Goal: Use online tool/utility: Utilize a website feature to perform a specific function

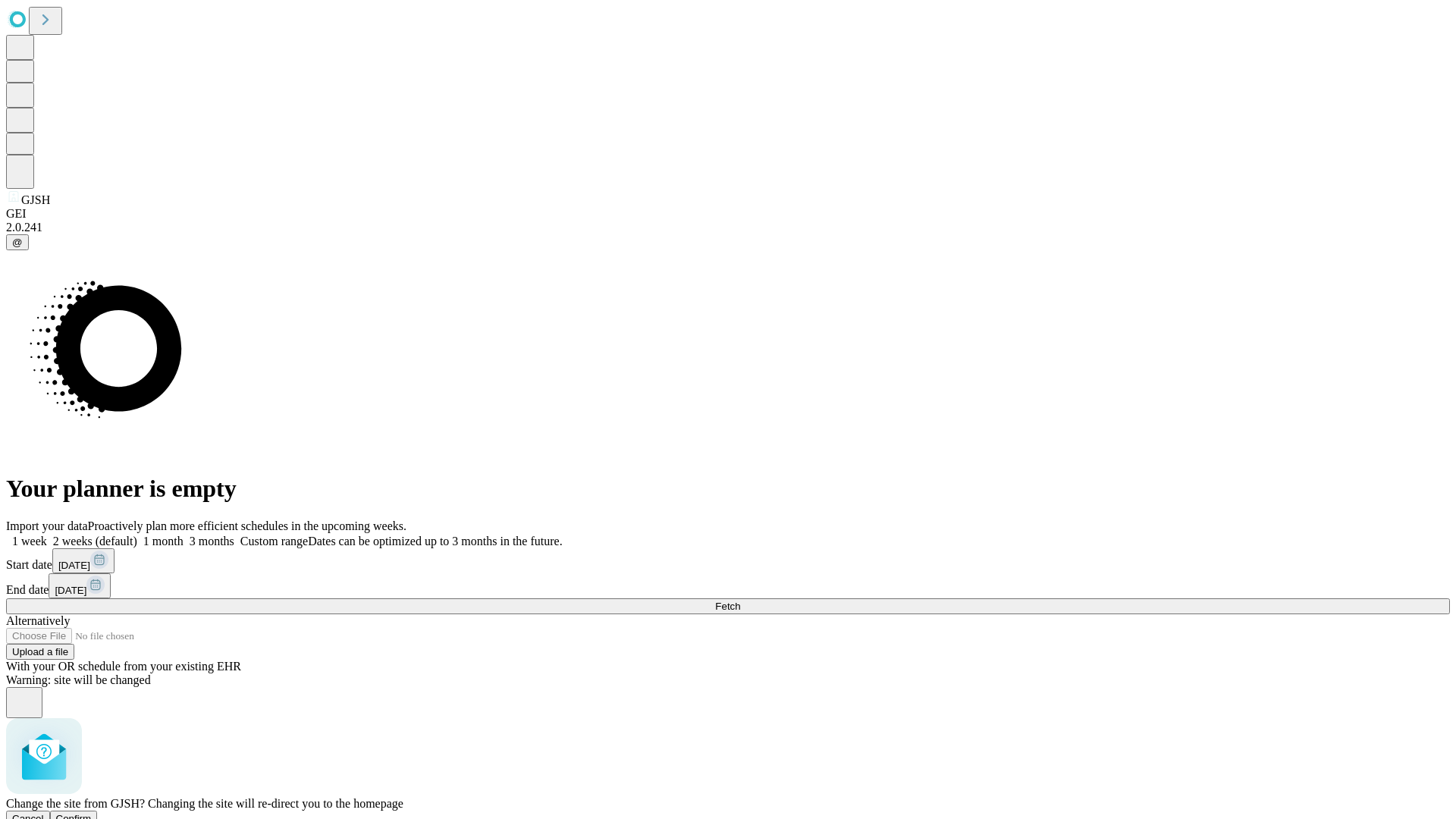
click at [92, 813] on span "Confirm" at bounding box center [74, 818] width 35 height 12
click at [137, 535] on label "2 weeks (default)" at bounding box center [92, 541] width 90 height 13
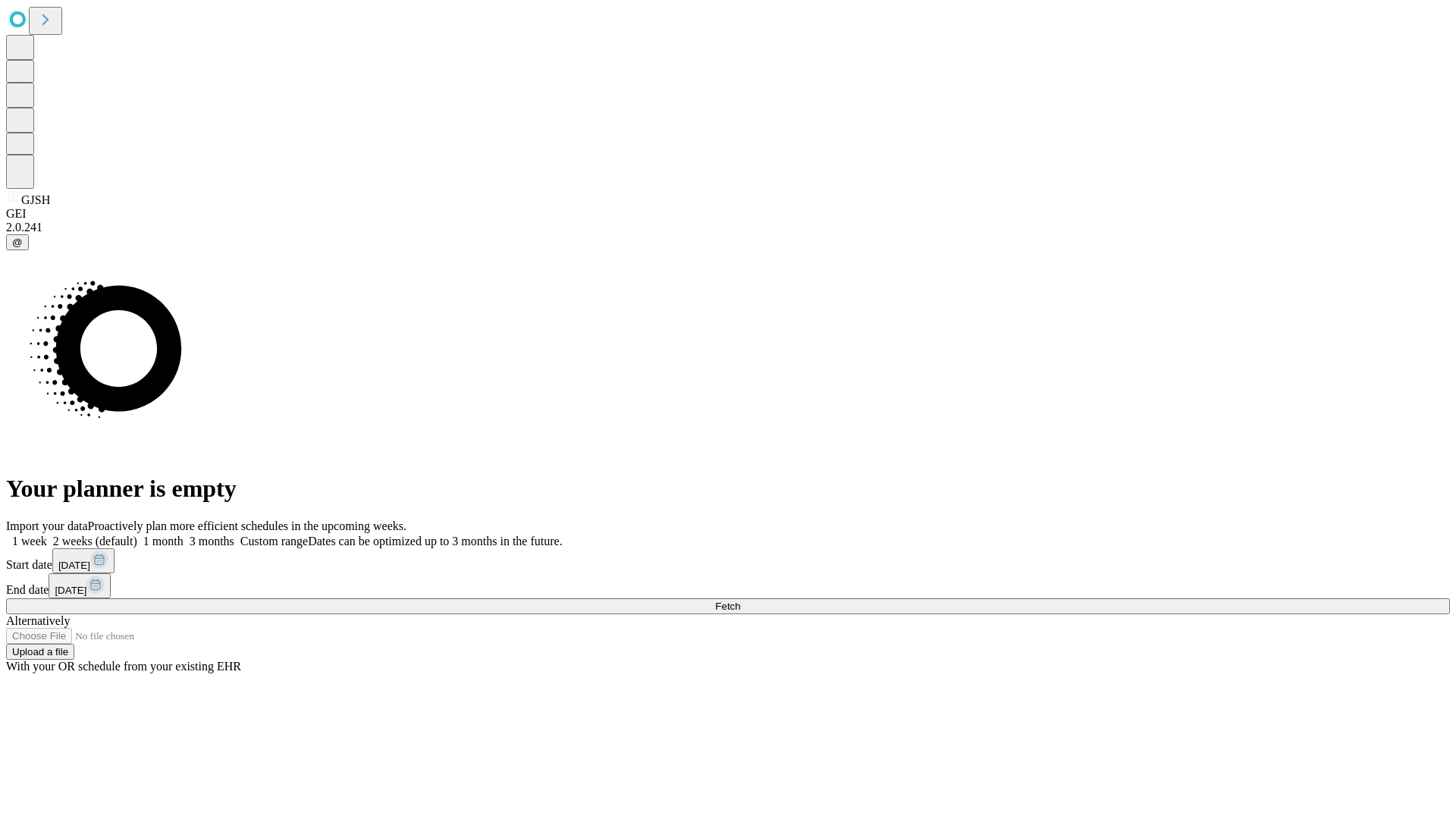
click at [740, 600] on span "Fetch" at bounding box center [727, 606] width 25 height 12
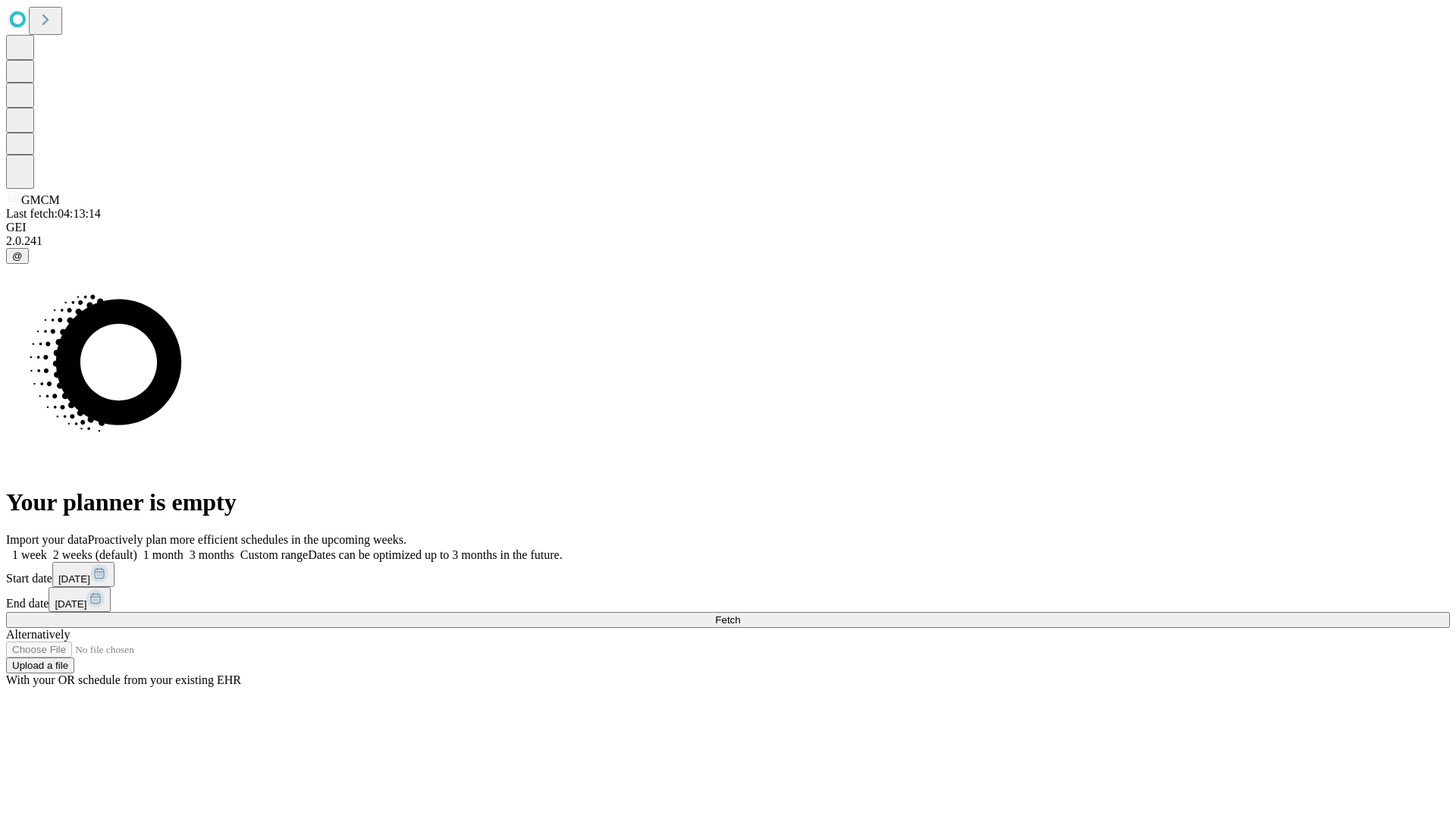
click at [137, 548] on label "2 weeks (default)" at bounding box center [92, 554] width 90 height 13
click at [740, 614] on span "Fetch" at bounding box center [727, 620] width 25 height 12
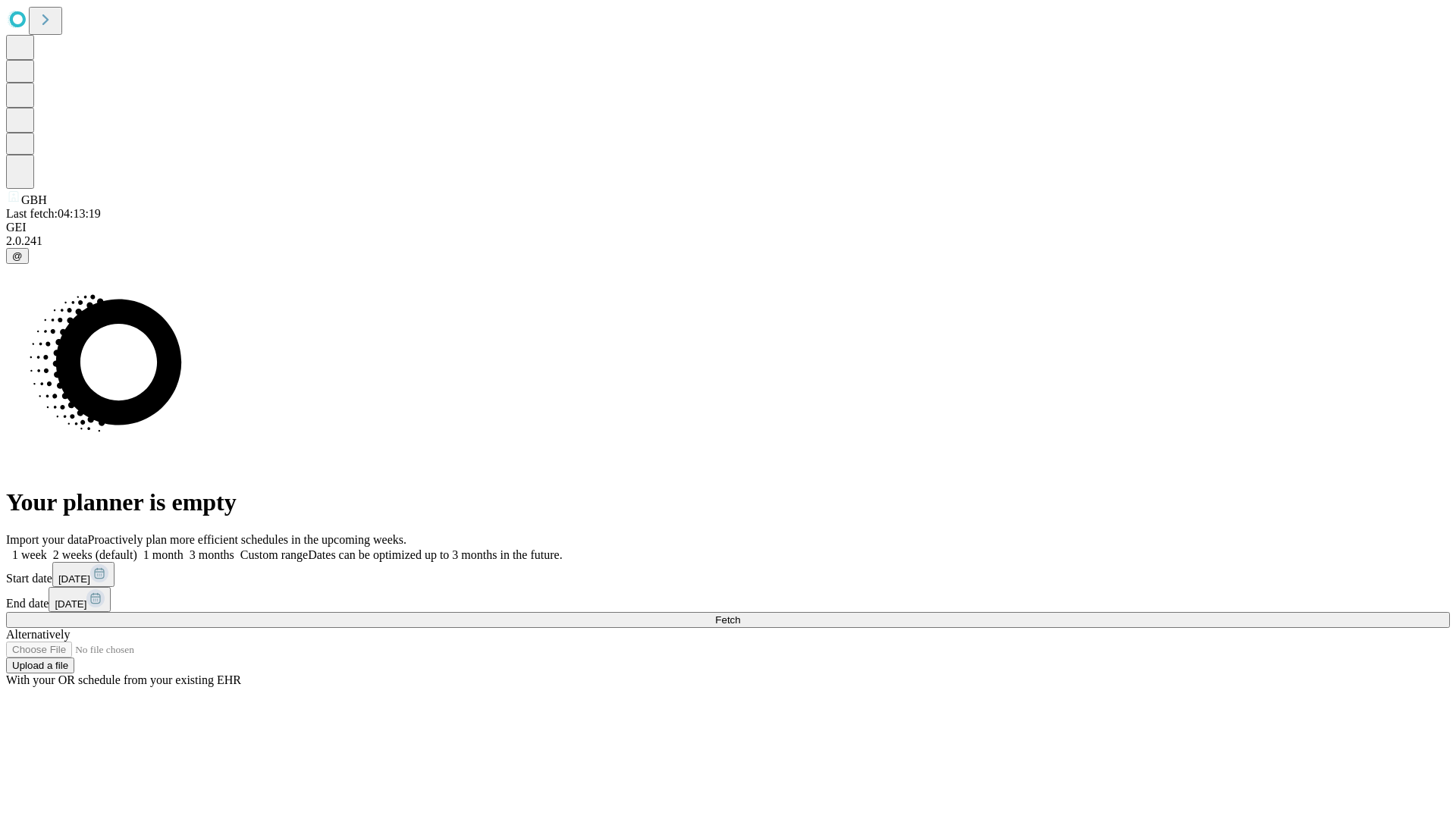
click at [740, 614] on span "Fetch" at bounding box center [727, 620] width 25 height 12
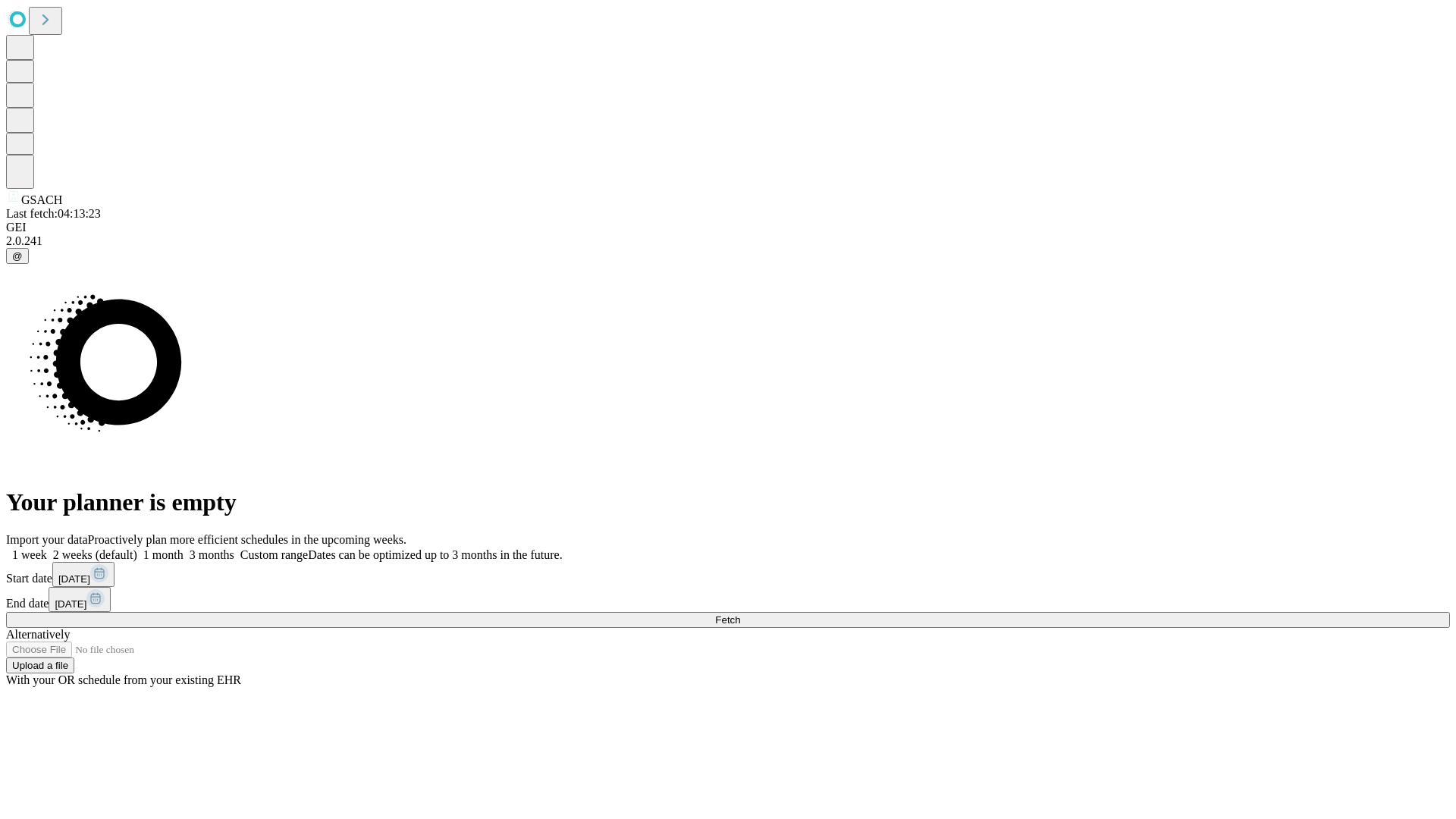
click at [137, 548] on label "2 weeks (default)" at bounding box center [92, 554] width 90 height 13
click at [740, 614] on span "Fetch" at bounding box center [727, 620] width 25 height 12
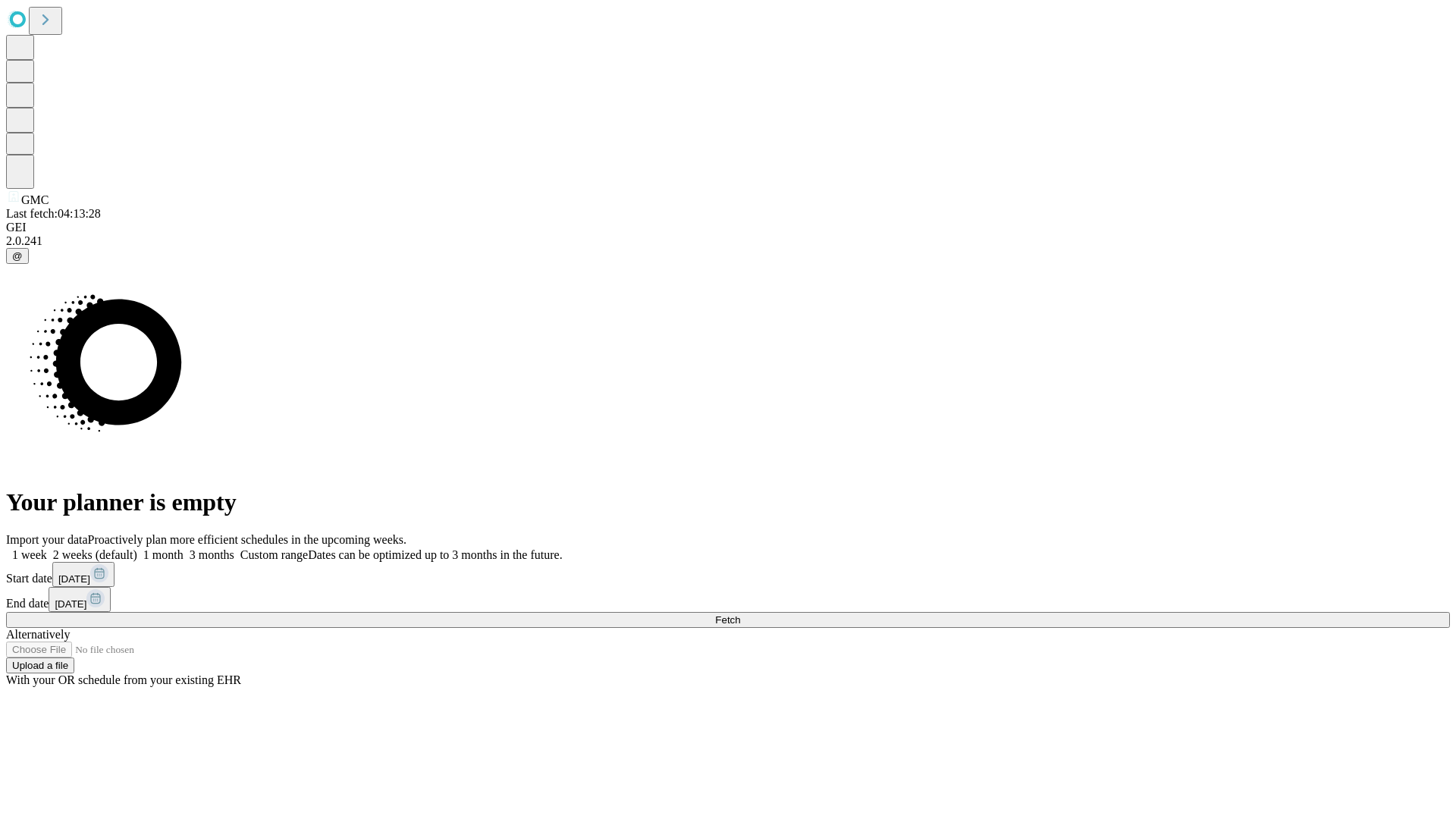
click at [740, 614] on span "Fetch" at bounding box center [727, 620] width 25 height 12
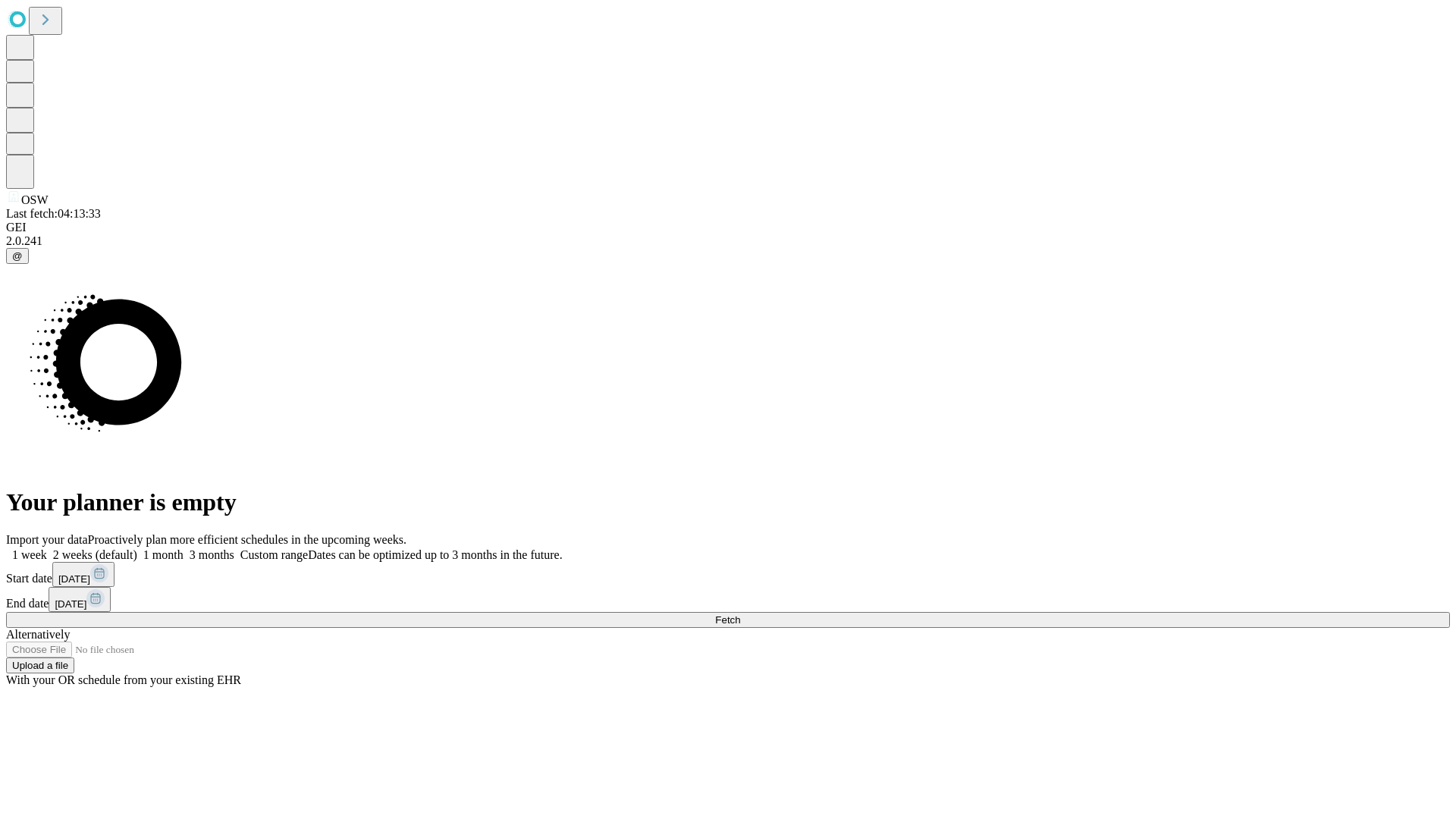
click at [137, 548] on label "2 weeks (default)" at bounding box center [92, 554] width 90 height 13
click at [740, 614] on span "Fetch" at bounding box center [727, 620] width 25 height 12
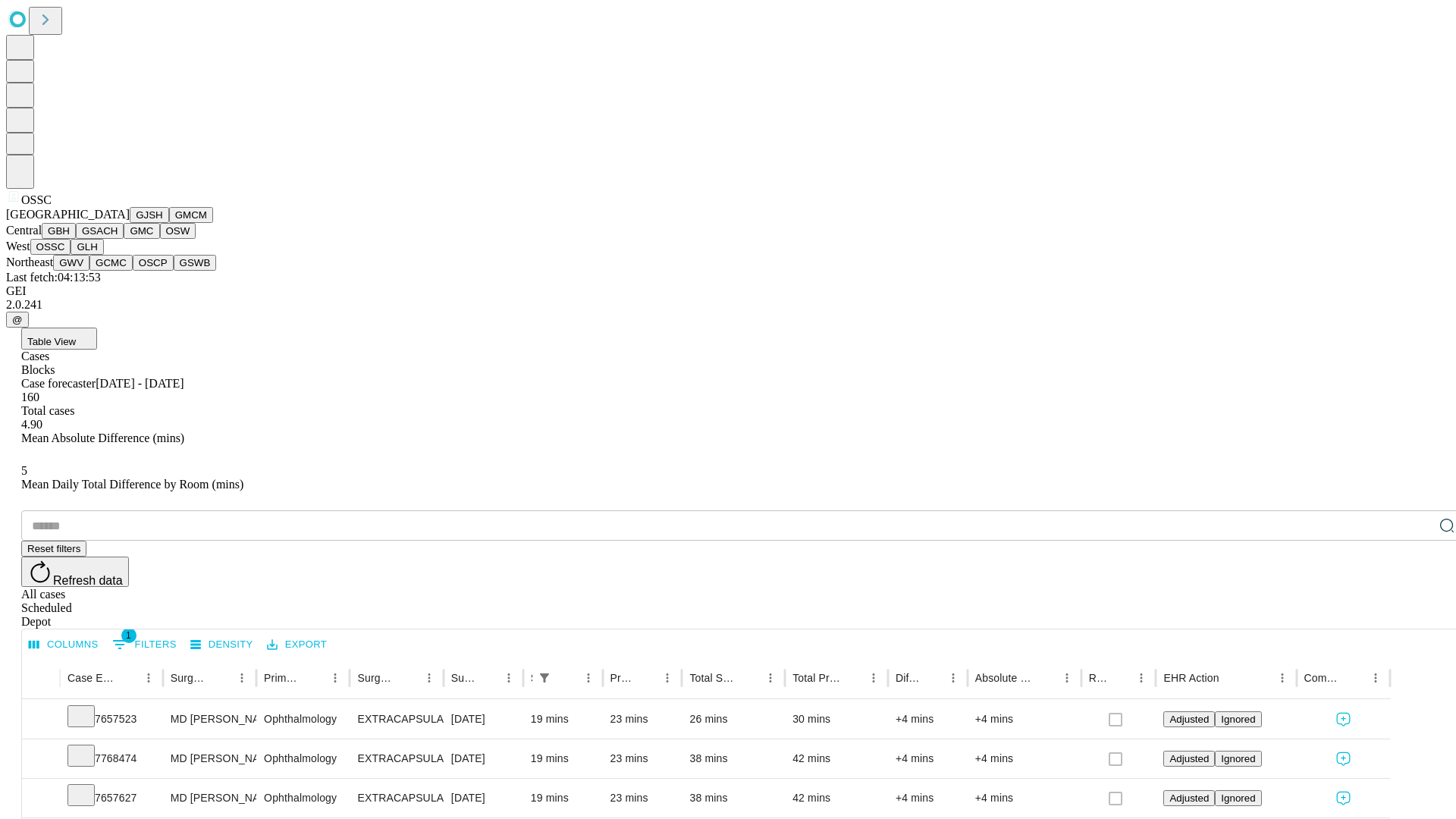
click at [103, 255] on button "GLH" at bounding box center [87, 247] width 33 height 16
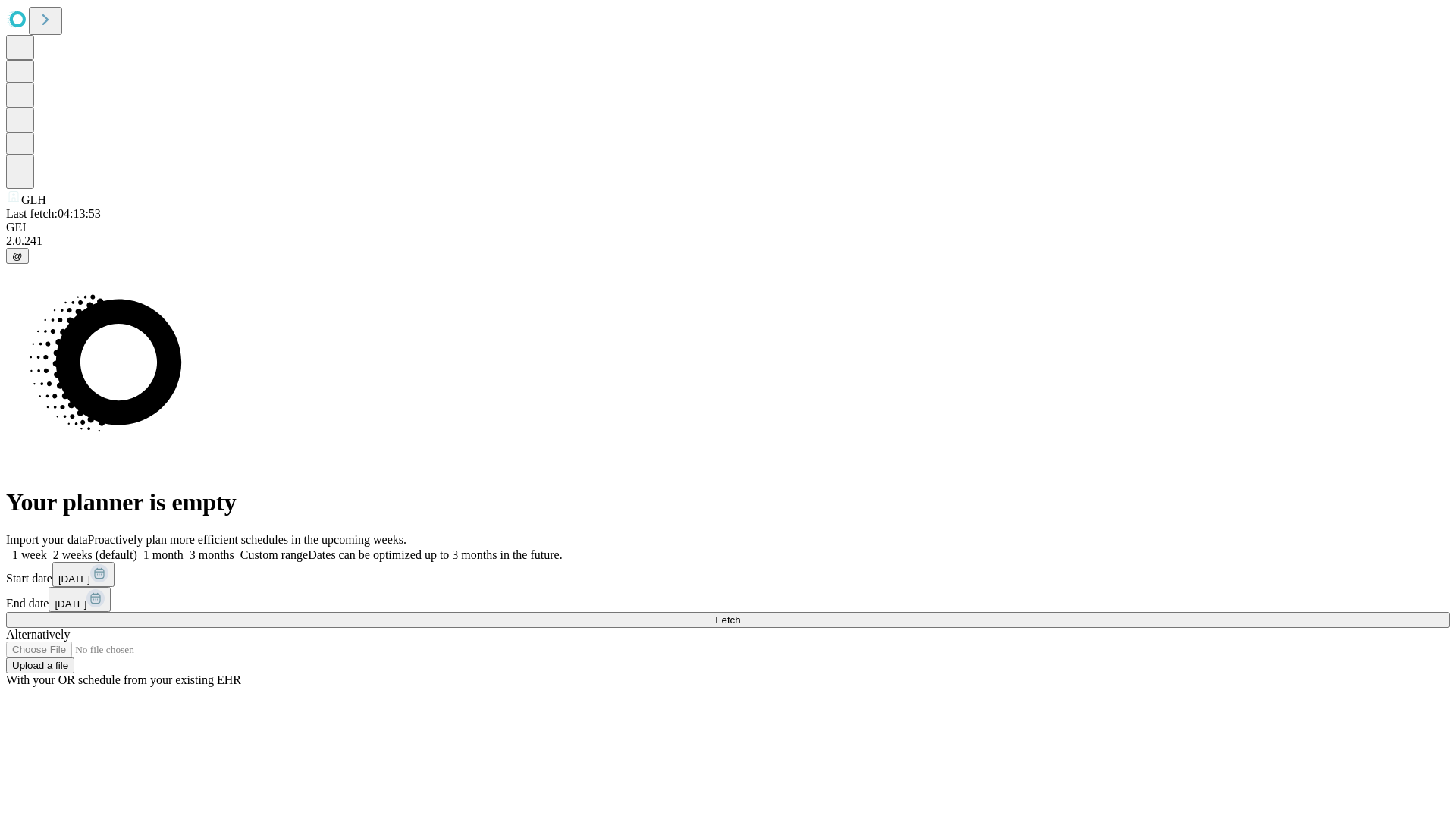
click at [137, 548] on label "2 weeks (default)" at bounding box center [92, 554] width 90 height 13
click at [740, 614] on span "Fetch" at bounding box center [727, 620] width 25 height 12
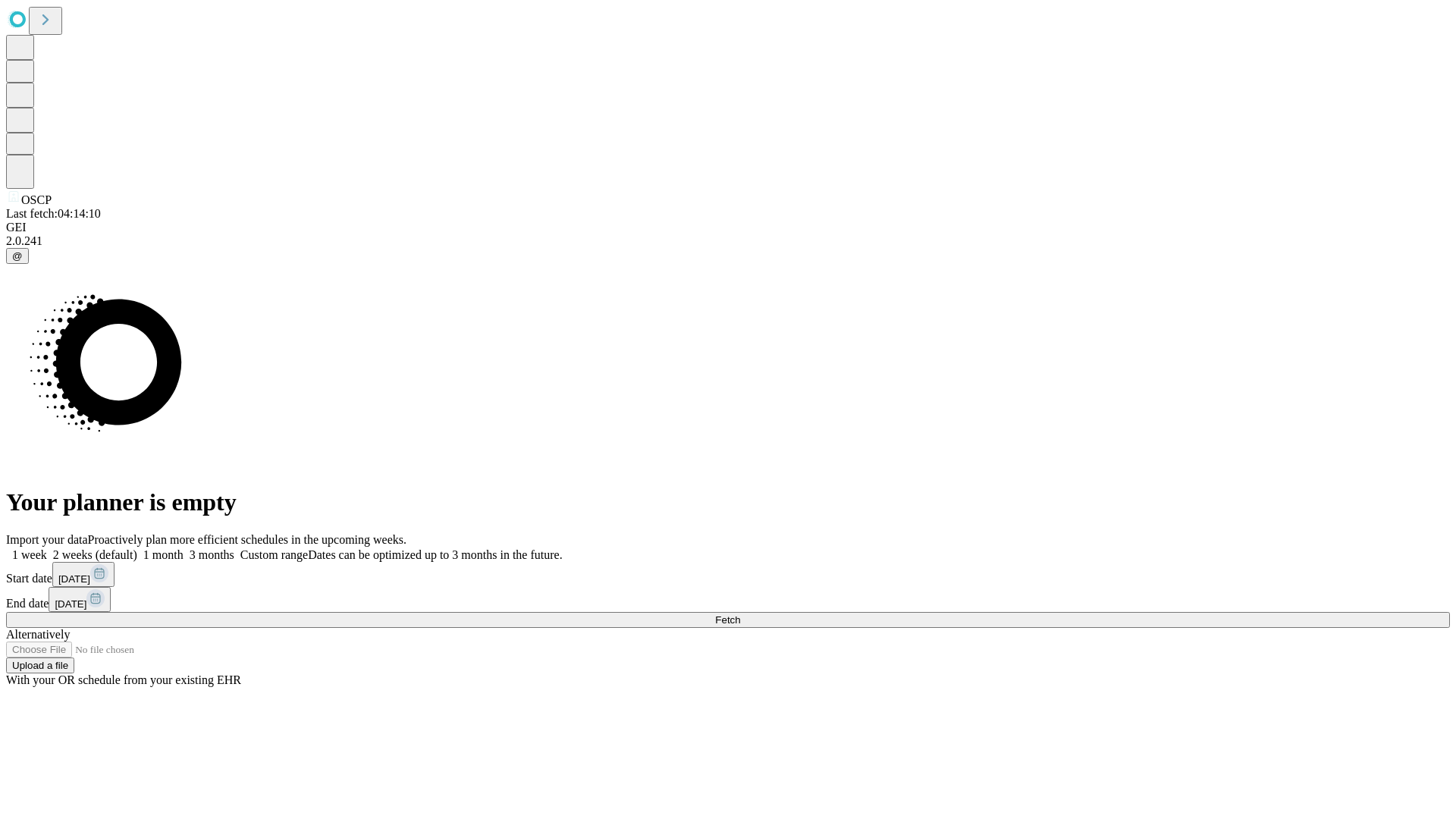
click at [137, 548] on label "2 weeks (default)" at bounding box center [92, 554] width 90 height 13
click at [740, 614] on span "Fetch" at bounding box center [727, 620] width 25 height 12
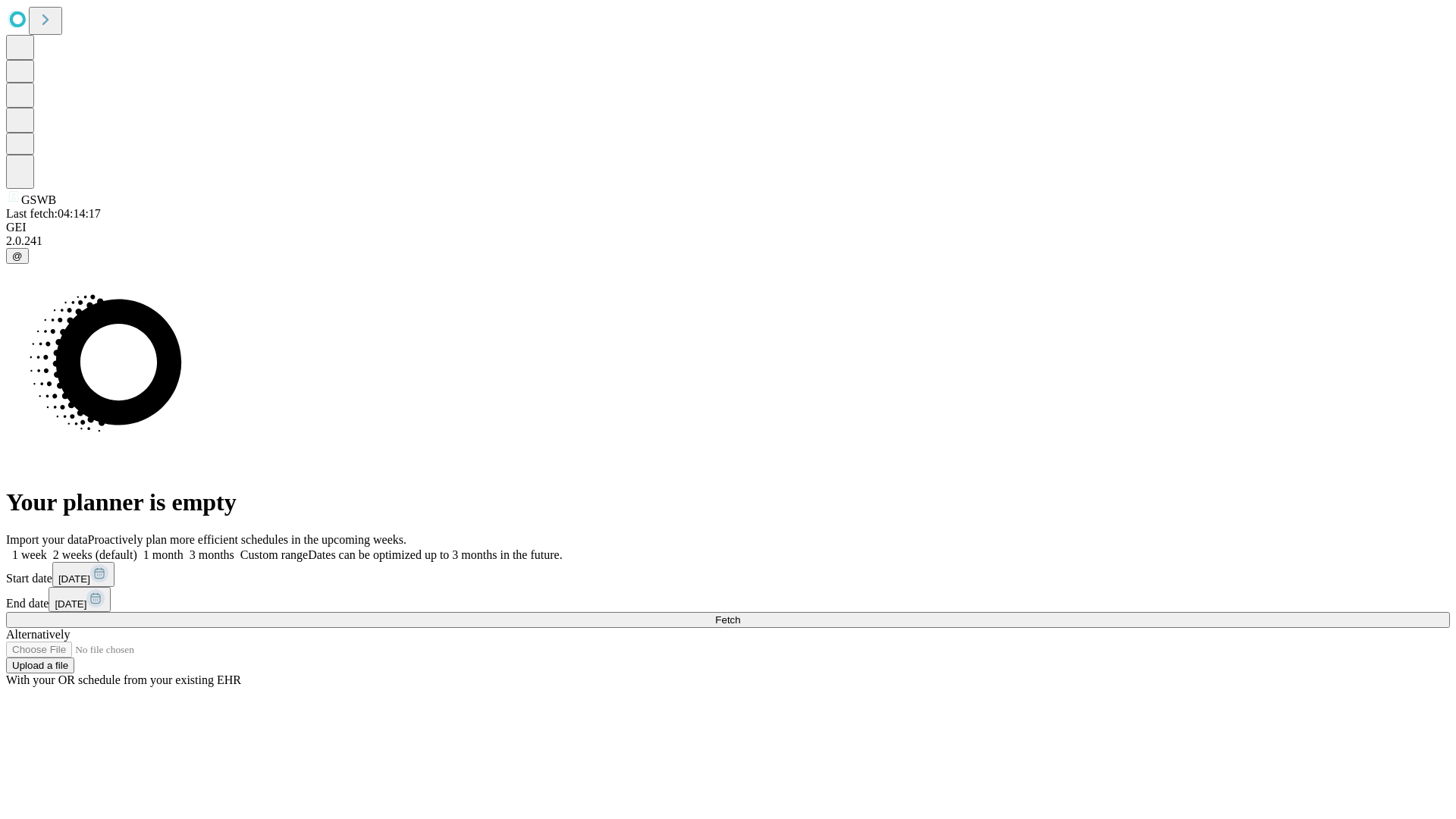
click at [137, 548] on label "2 weeks (default)" at bounding box center [92, 554] width 90 height 13
click at [740, 614] on span "Fetch" at bounding box center [727, 620] width 25 height 12
